Goal: Task Accomplishment & Management: Manage account settings

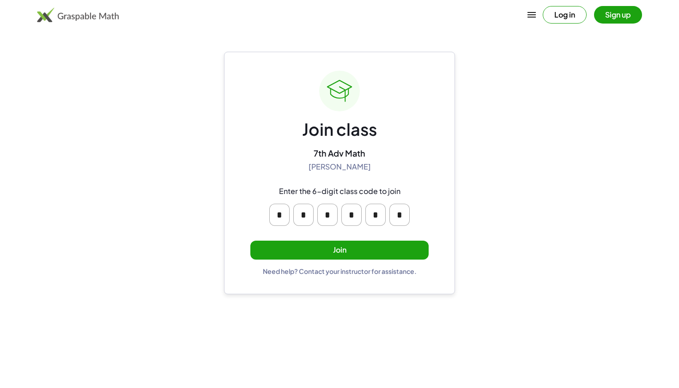
click at [342, 252] on button "Join" at bounding box center [339, 249] width 178 height 19
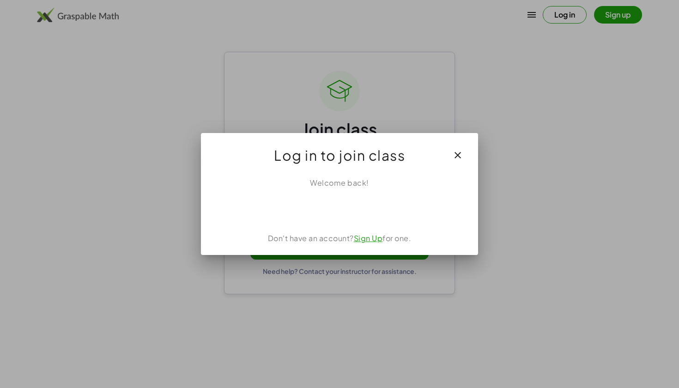
click at [364, 210] on div "Sign in with Google. Opens in new tab" at bounding box center [339, 208] width 85 height 20
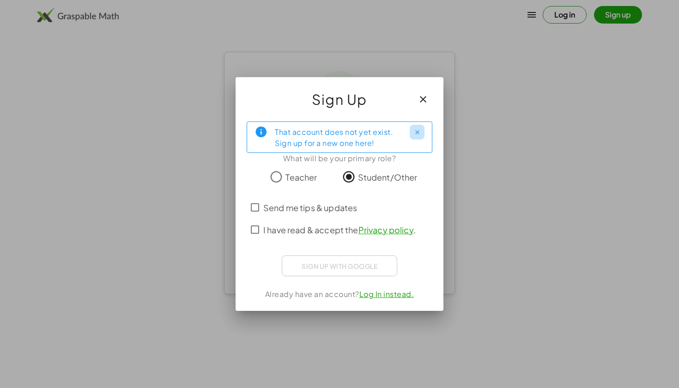
click at [419, 129] on icon "Close" at bounding box center [417, 132] width 7 height 7
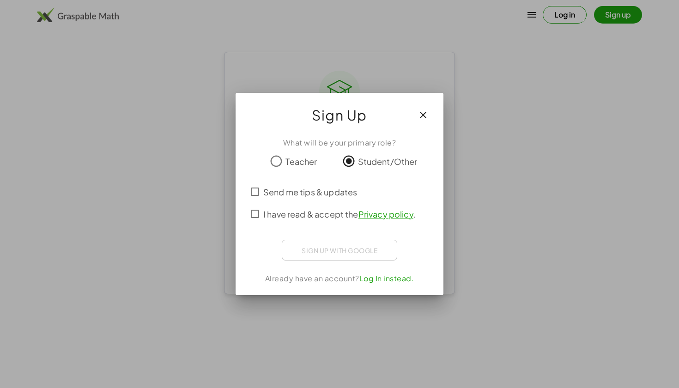
click at [330, 214] on span "I have read & accept the Privacy policy ." at bounding box center [339, 214] width 152 height 12
click at [355, 251] on div "Sign in with Google. Opens in new tab" at bounding box center [339, 249] width 92 height 20
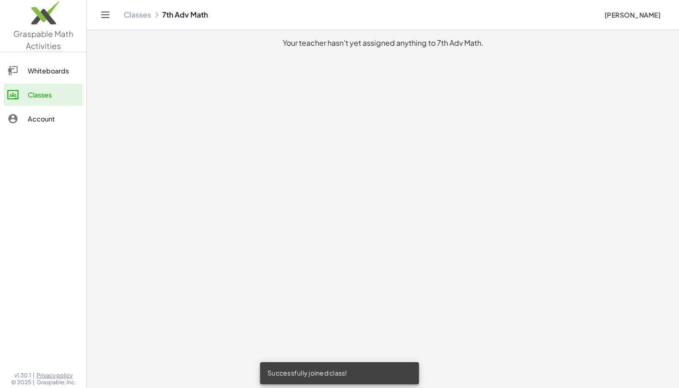
click at [66, 78] on link "Whiteboards" at bounding box center [43, 71] width 79 height 22
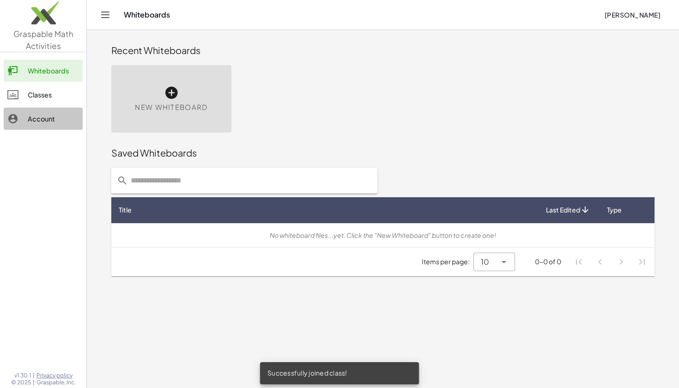
click at [61, 108] on link "Account" at bounding box center [43, 119] width 79 height 22
